Goal: Find specific page/section: Find specific page/section

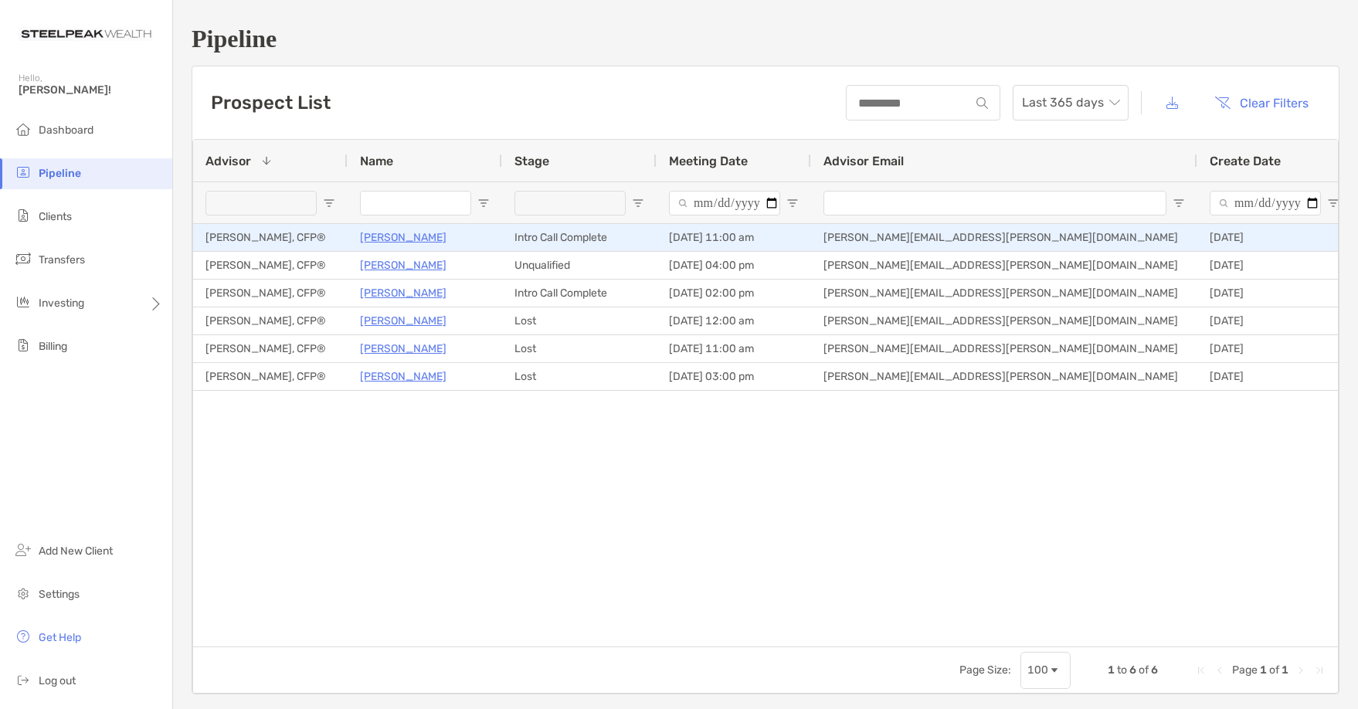
click at [410, 239] on p "[PERSON_NAME]" at bounding box center [403, 237] width 87 height 19
